Goal: Task Accomplishment & Management: Complete application form

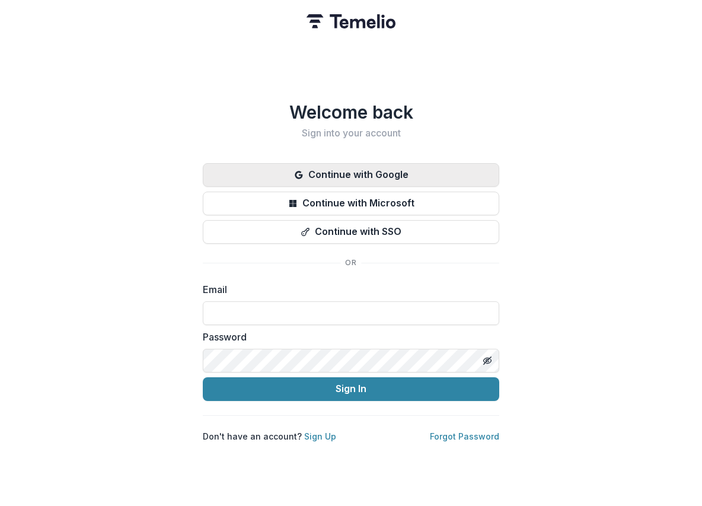
click at [383, 169] on button "Continue with Google" at bounding box center [351, 175] width 297 height 24
click at [349, 173] on button "Continue with Google" at bounding box center [351, 175] width 297 height 24
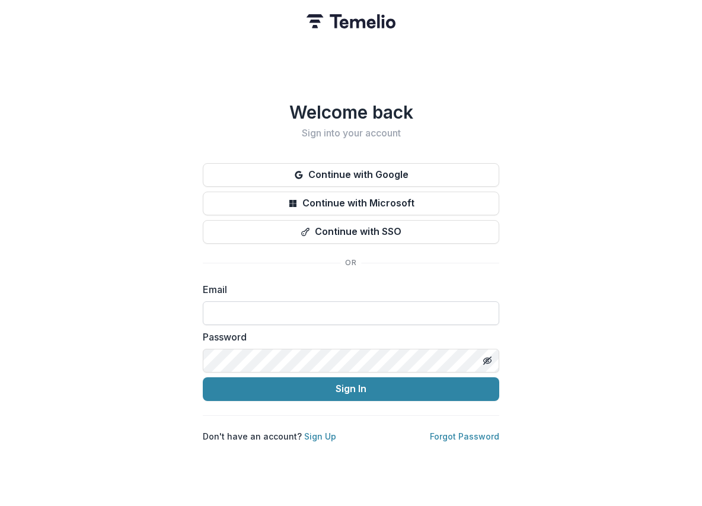
click at [336, 308] on input at bounding box center [351, 313] width 297 height 24
type input "**********"
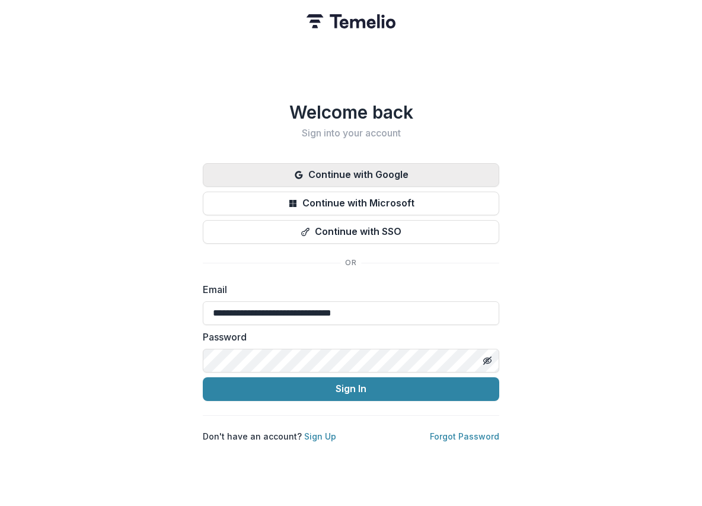
click at [393, 172] on button "Continue with Google" at bounding box center [351, 175] width 297 height 24
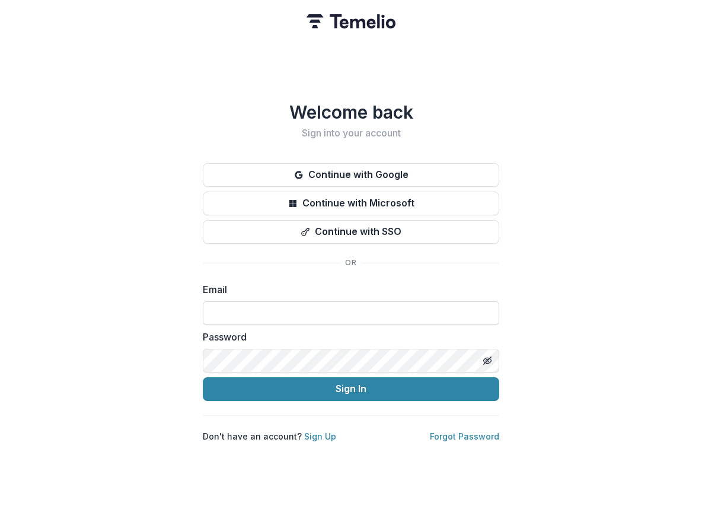
click at [290, 307] on input at bounding box center [351, 313] width 297 height 24
type input "**********"
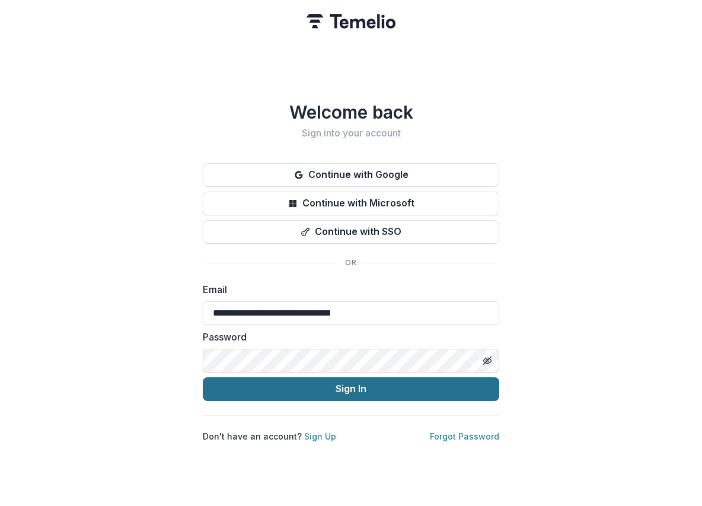
click at [418, 380] on button "Sign In" at bounding box center [351, 389] width 297 height 24
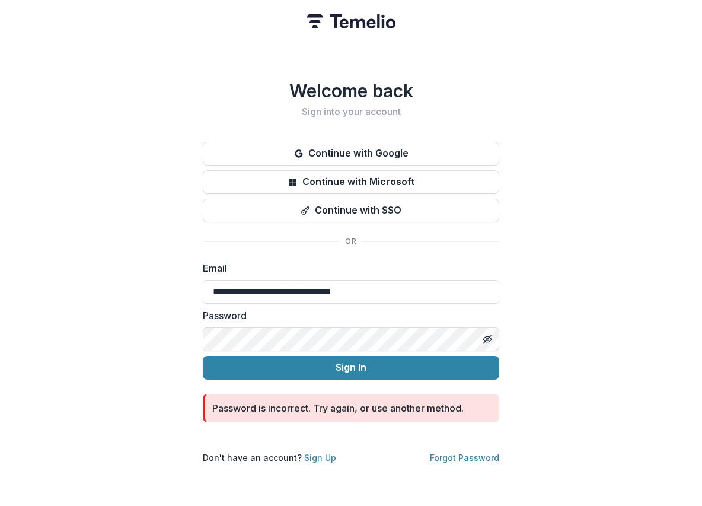
click at [475, 453] on link "Forgot Password" at bounding box center [464, 458] width 69 height 10
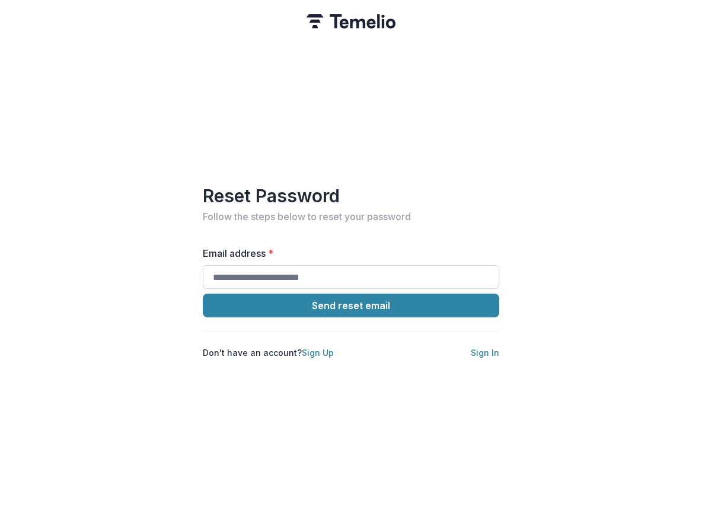
click at [402, 274] on input "Email address *" at bounding box center [351, 277] width 297 height 24
type input "**********"
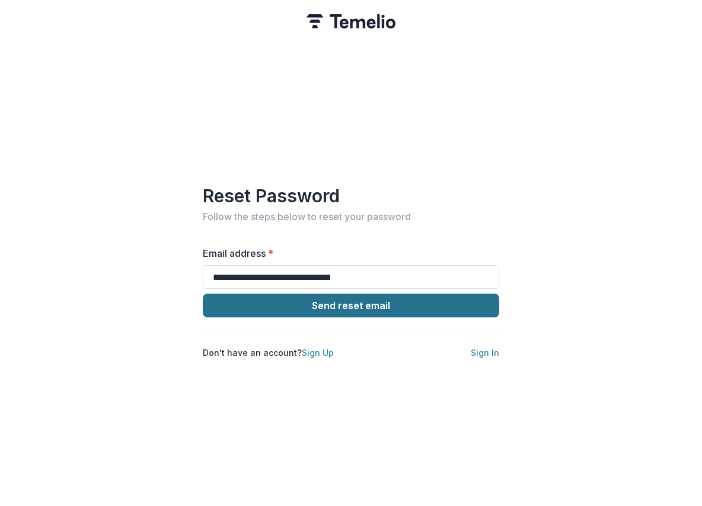
click at [421, 307] on button "Send reset email" at bounding box center [351, 306] width 297 height 24
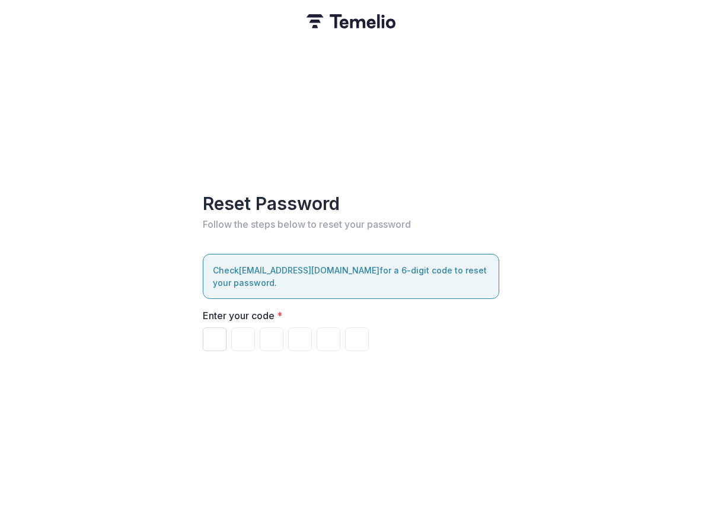
click at [212, 331] on input "Please enter your pin code" at bounding box center [215, 340] width 24 height 24
type input "*"
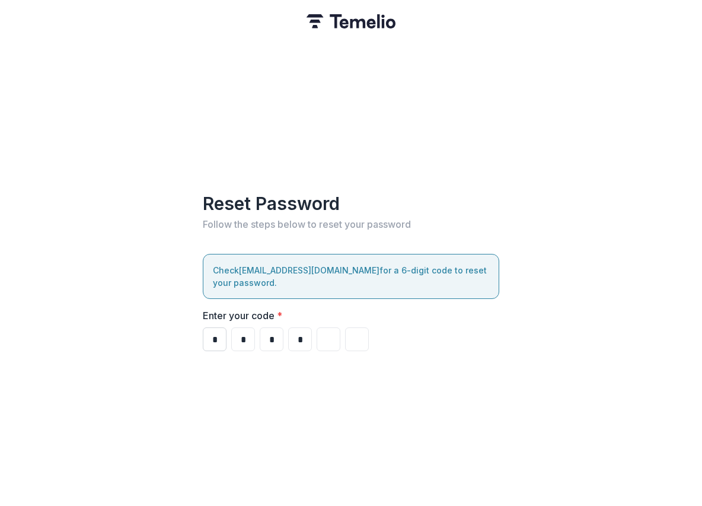
type input "*"
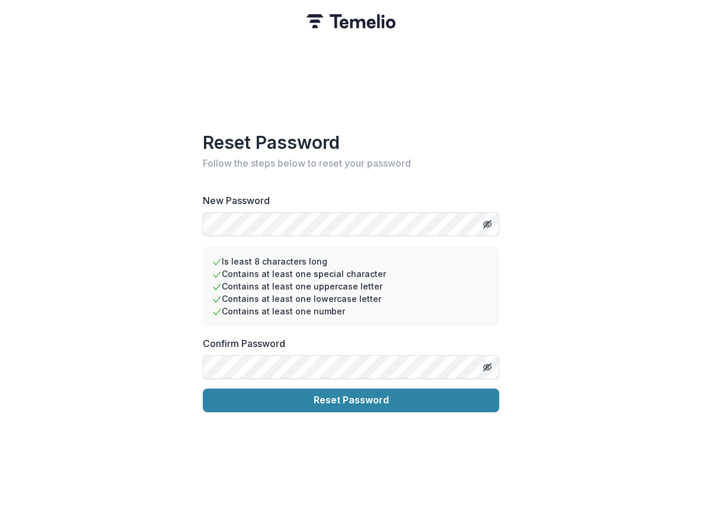
click at [554, 337] on div "Reset Password Follow the steps below to reset your password New Password Is le…" at bounding box center [351, 253] width 702 height 506
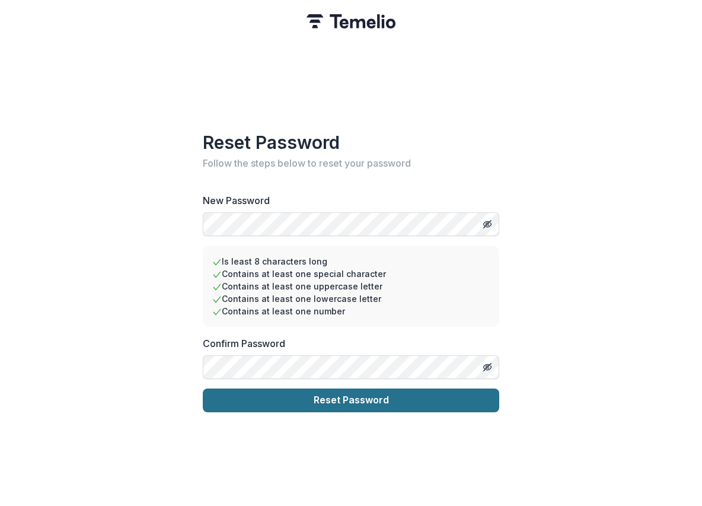
click at [355, 400] on button "Reset Password" at bounding box center [351, 401] width 297 height 24
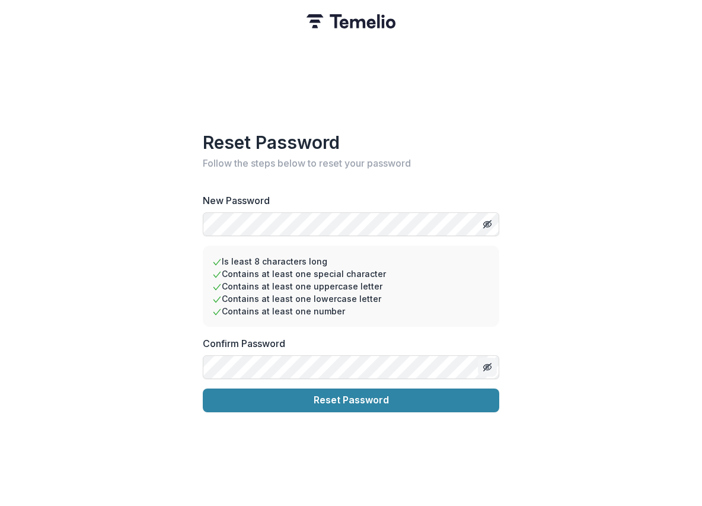
click at [487, 363] on line "Toggle password visibility" at bounding box center [487, 366] width 7 height 7
click at [489, 220] on line "Toggle password visibility" at bounding box center [487, 223] width 7 height 7
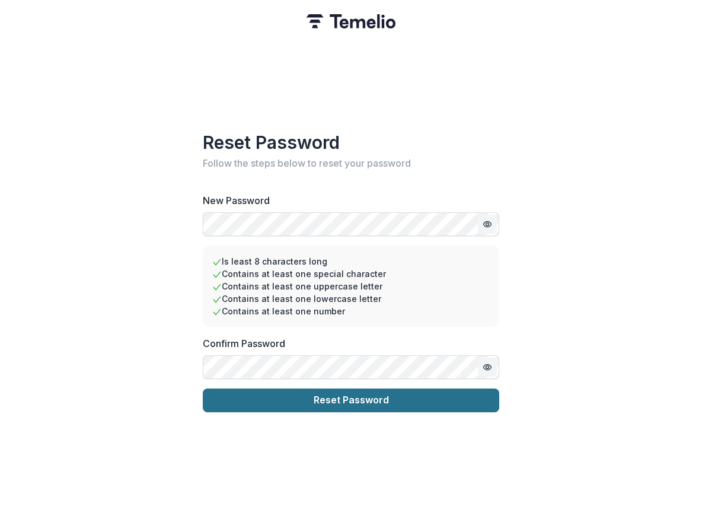
click at [396, 397] on button "Reset Password" at bounding box center [351, 401] width 297 height 24
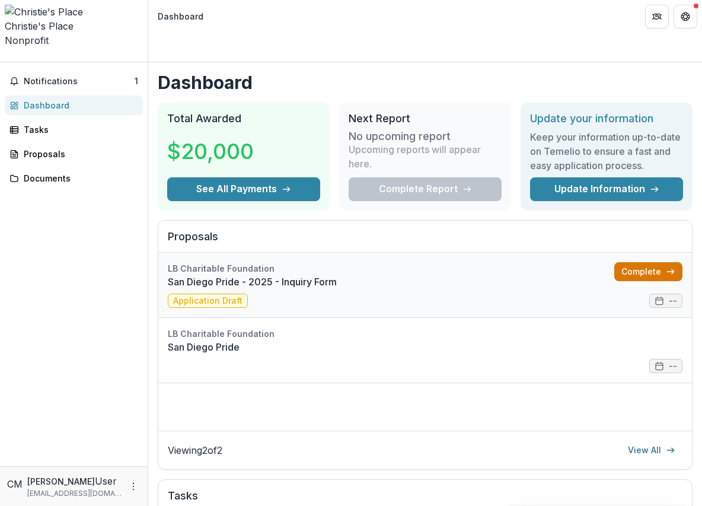
click at [635, 262] on link "Complete" at bounding box center [649, 271] width 68 height 19
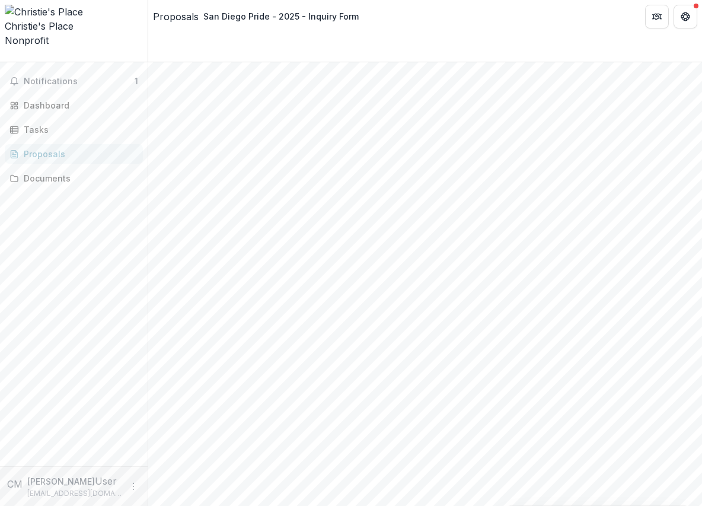
scroll to position [151, 0]
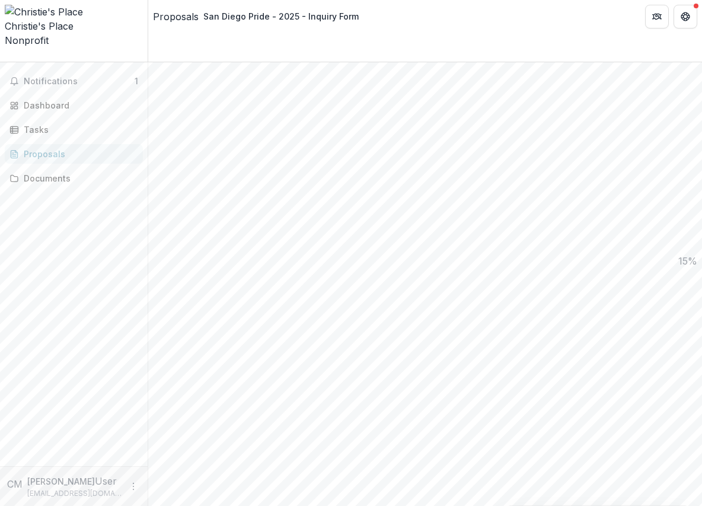
scroll to position [663, 0]
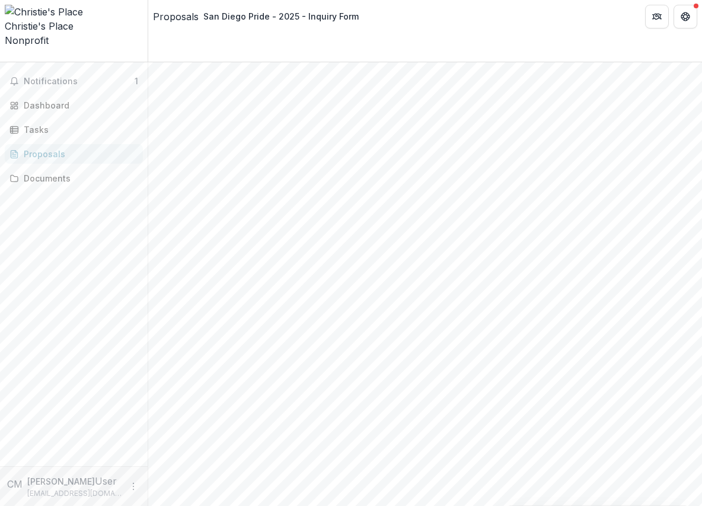
drag, startPoint x: 240, startPoint y: 214, endPoint x: 209, endPoint y: 204, distance: 32.6
drag, startPoint x: 239, startPoint y: 203, endPoint x: 455, endPoint y: 233, distance: 218.7
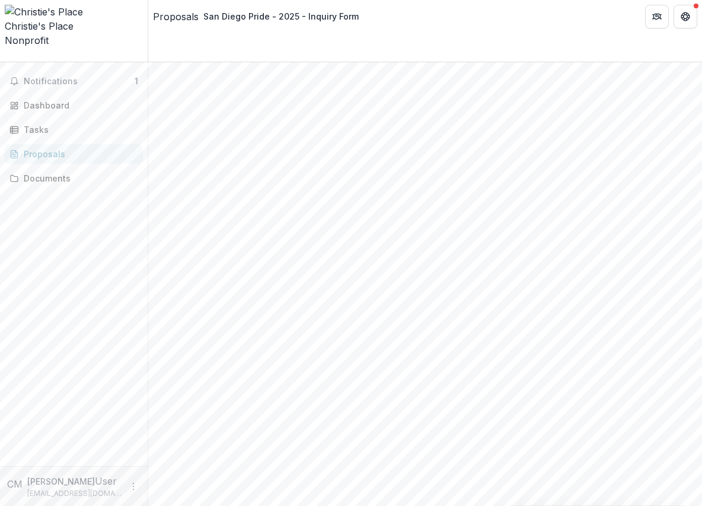
drag, startPoint x: 481, startPoint y: 243, endPoint x: 203, endPoint y: 185, distance: 283.8
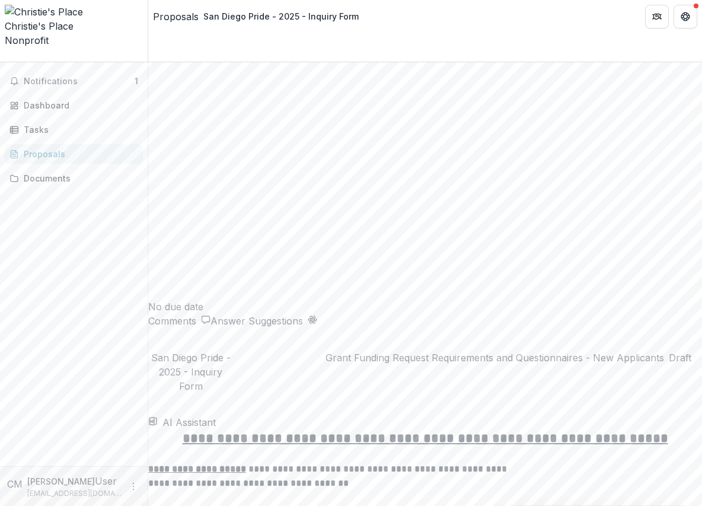
scroll to position [1456, 0]
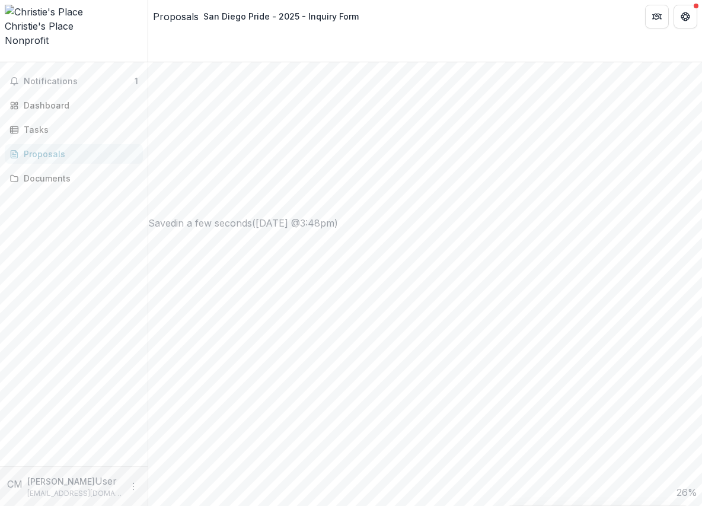
scroll to position [0, 0]
type input "*******"
drag, startPoint x: 43, startPoint y: 46, endPoint x: 36, endPoint y: 56, distance: 12.3
click at [43, 72] on button "Notifications 1" at bounding box center [74, 81] width 138 height 19
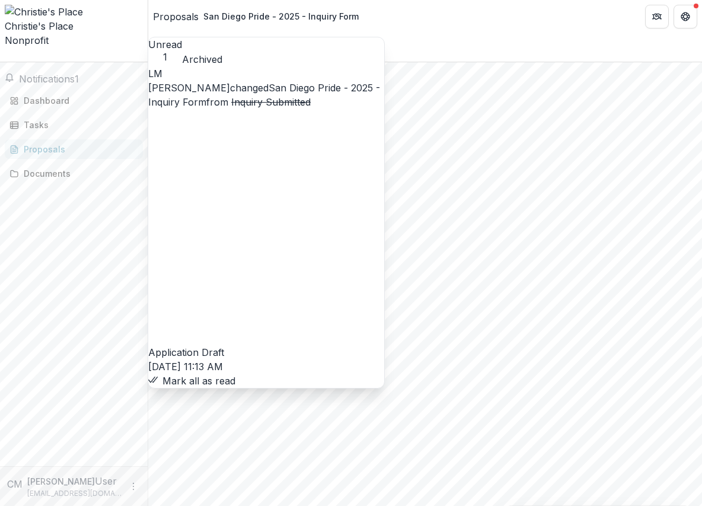
click at [325, 82] on link "San Diego Pride - 2025 - Inquiry Form" at bounding box center [264, 95] width 232 height 26
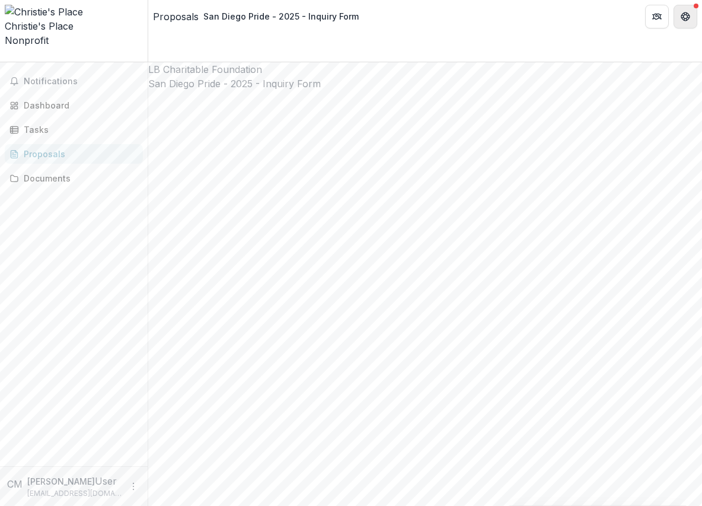
click at [683, 14] on icon "Get Help" at bounding box center [685, 16] width 9 height 9
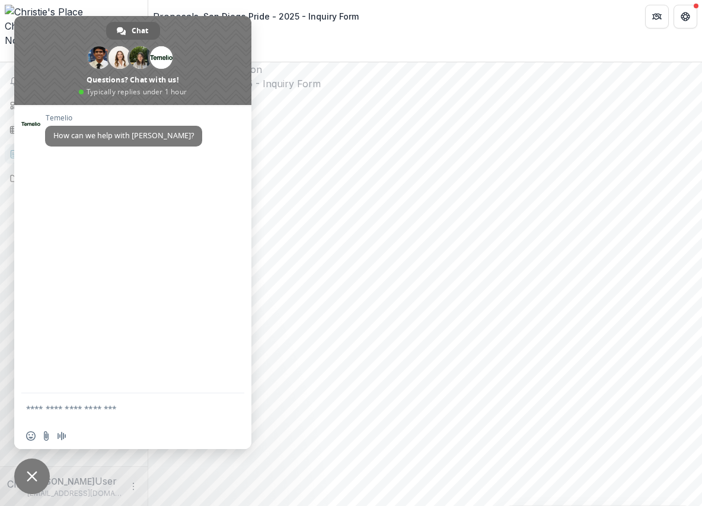
click at [64, 23] on span at bounding box center [132, 60] width 237 height 89
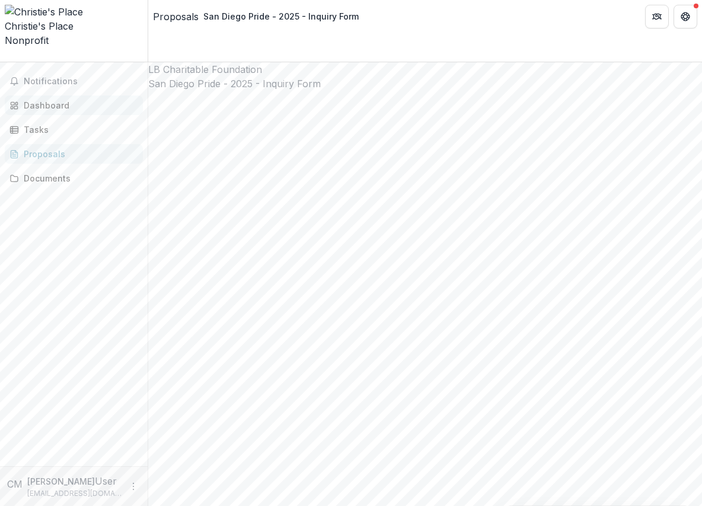
drag, startPoint x: 39, startPoint y: 73, endPoint x: 27, endPoint y: 74, distance: 11.9
click at [39, 99] on div "Dashboard" at bounding box center [79, 105] width 110 height 12
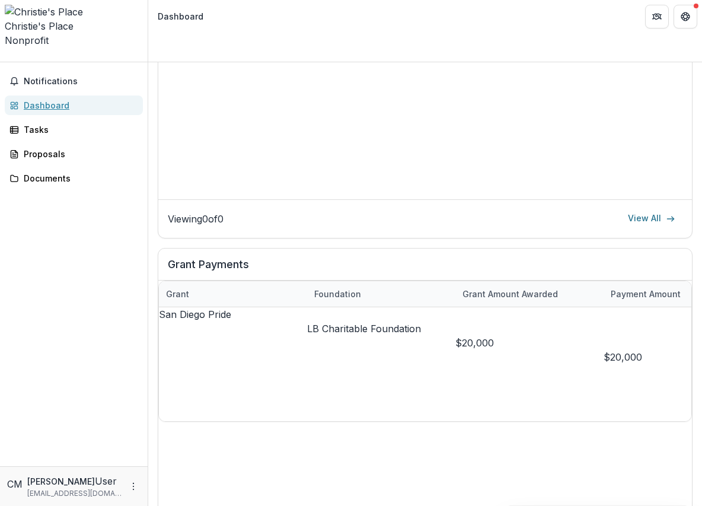
scroll to position [519, 0]
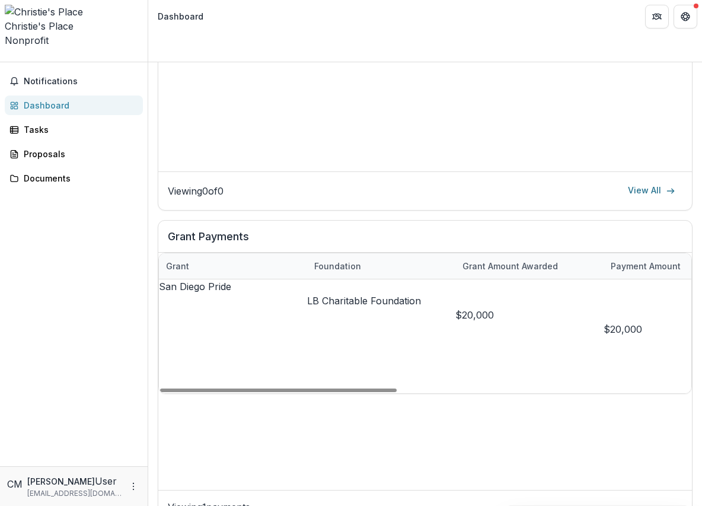
click at [361, 294] on p "LB Charitable Foundation" at bounding box center [381, 301] width 148 height 14
click at [312, 290] on h2 "LB Charitable Foundation" at bounding box center [326, 297] width 114 height 14
click at [187, 281] on link "San Diego Pride" at bounding box center [195, 287] width 72 height 12
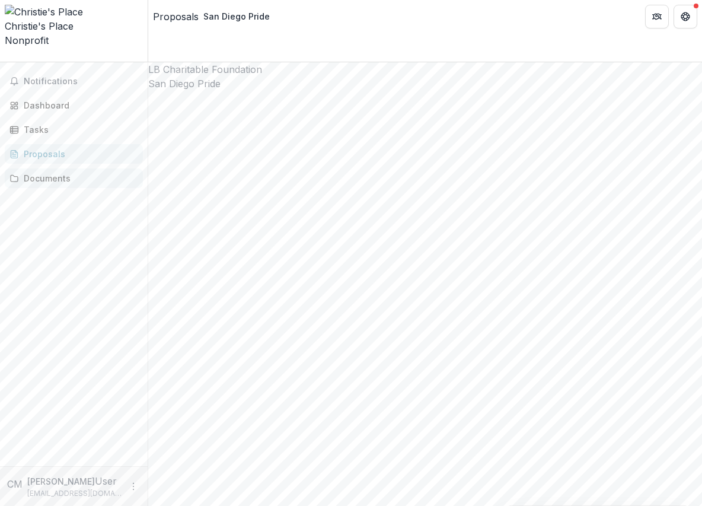
click at [65, 172] on div "Documents" at bounding box center [79, 178] width 110 height 12
